Goal: Task Accomplishment & Management: Manage account settings

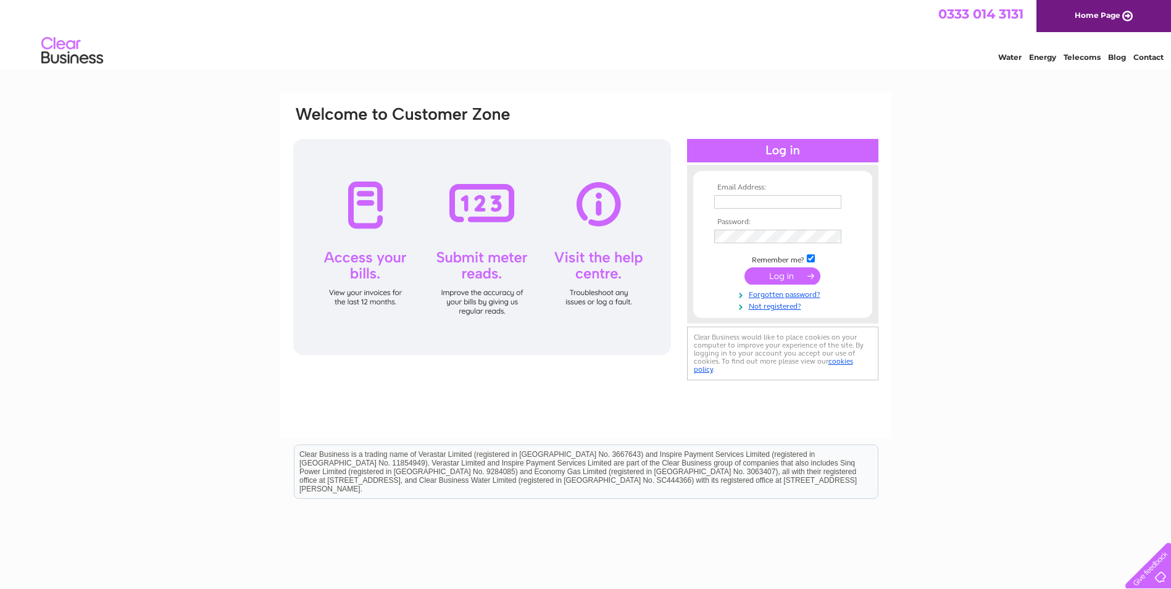
click at [736, 199] on input "text" at bounding box center [777, 202] width 127 height 14
type input "tormitchell@btconnect.com"
click at [745, 269] on input "submit" at bounding box center [783, 277] width 76 height 17
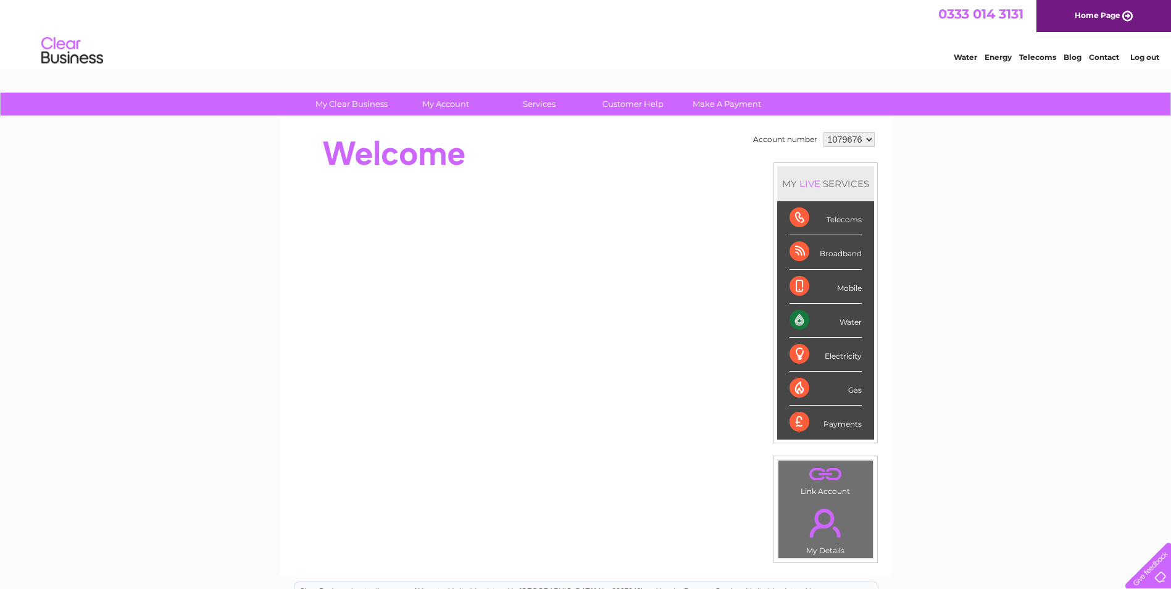
click at [846, 328] on div "Water" at bounding box center [826, 321] width 72 height 34
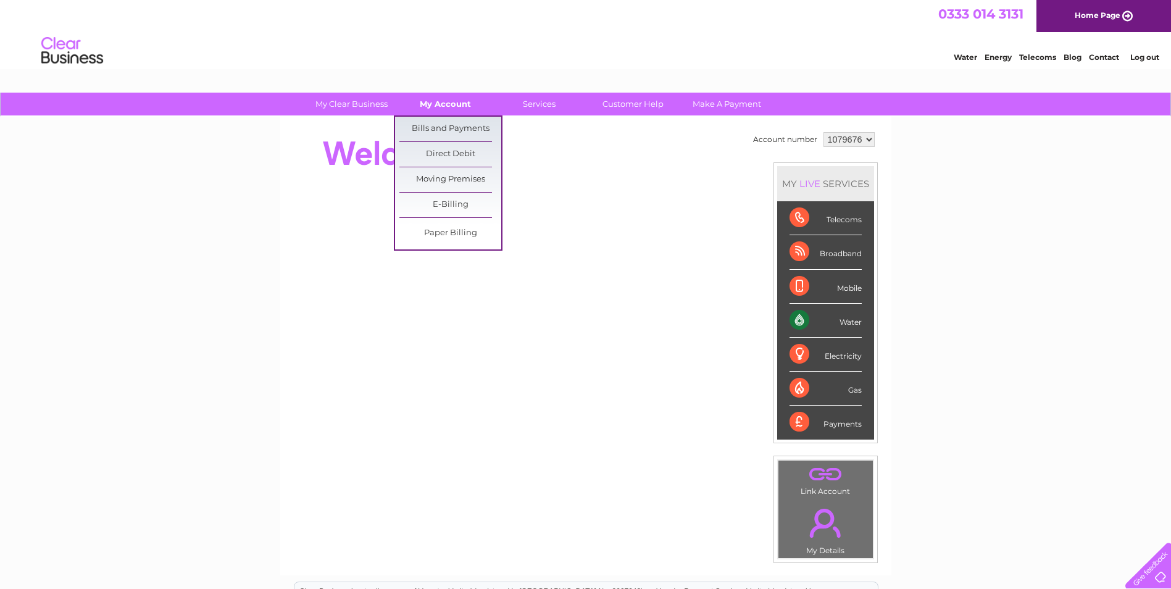
click at [439, 102] on link "My Account" at bounding box center [446, 104] width 102 height 23
click at [441, 127] on link "Bills and Payments" at bounding box center [450, 129] width 102 height 25
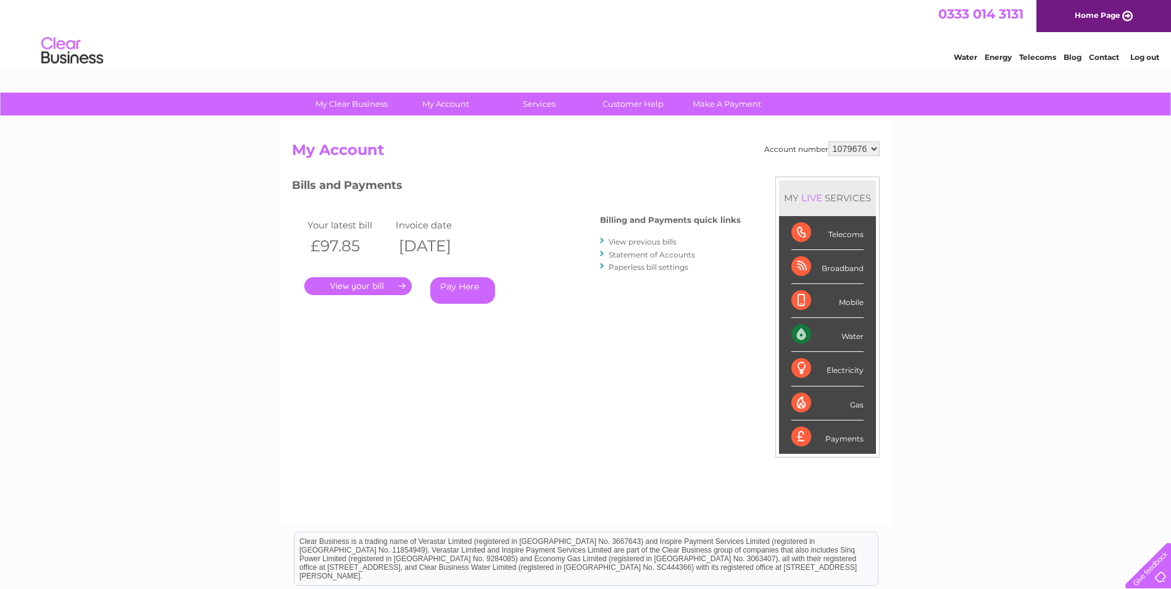
click at [353, 281] on link "." at bounding box center [357, 286] width 107 height 18
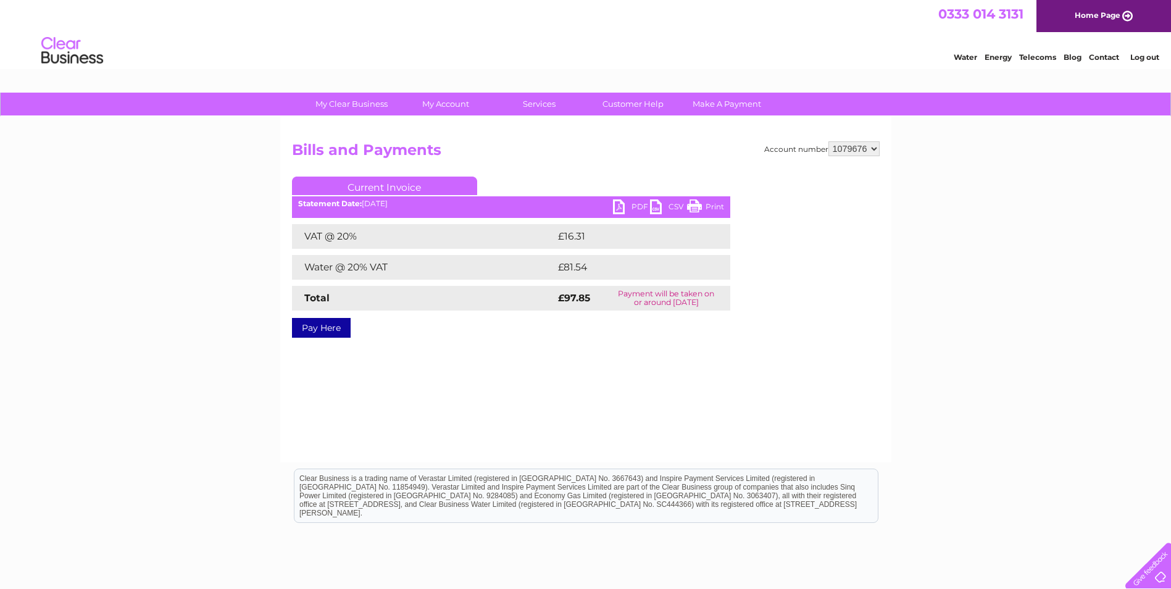
click at [633, 208] on link "PDF" at bounding box center [631, 208] width 37 height 18
click at [1149, 56] on link "Log out" at bounding box center [1144, 56] width 29 height 9
